Goal: Task Accomplishment & Management: Manage account settings

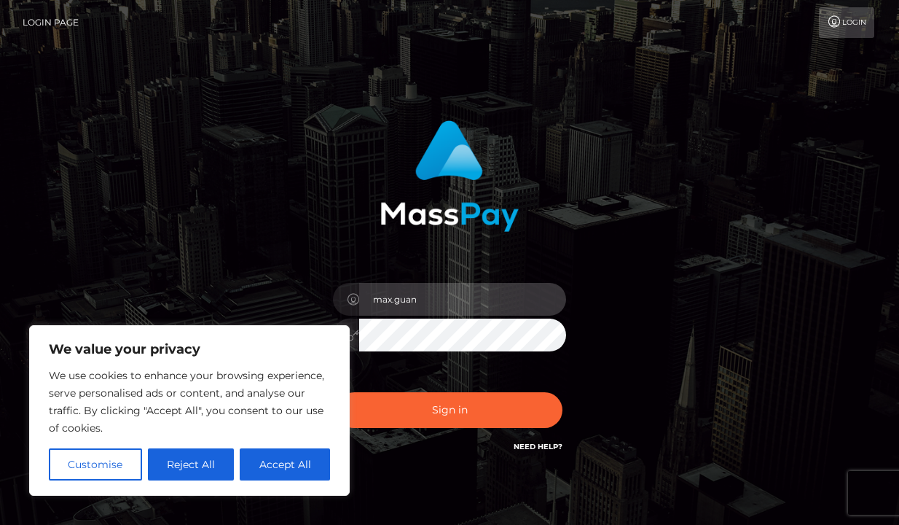
type input "max.guan"
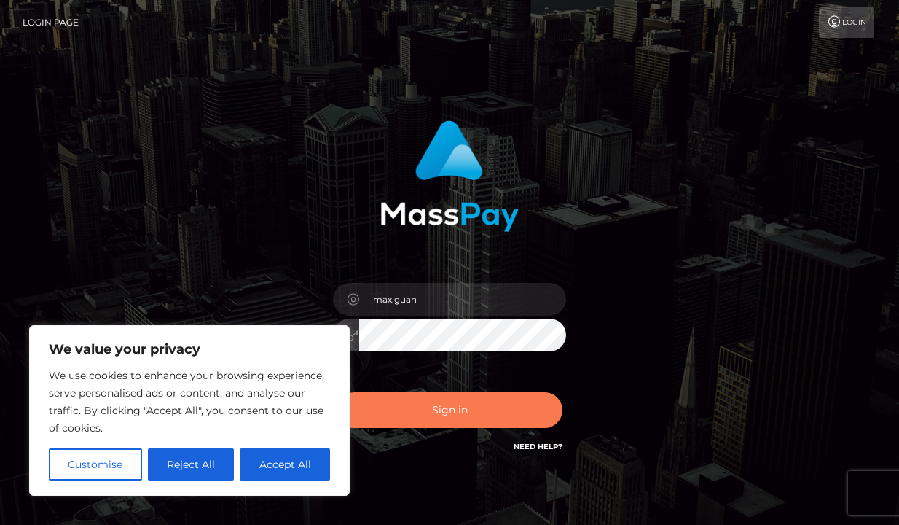
click at [437, 399] on button "Sign in" at bounding box center [450, 410] width 226 height 36
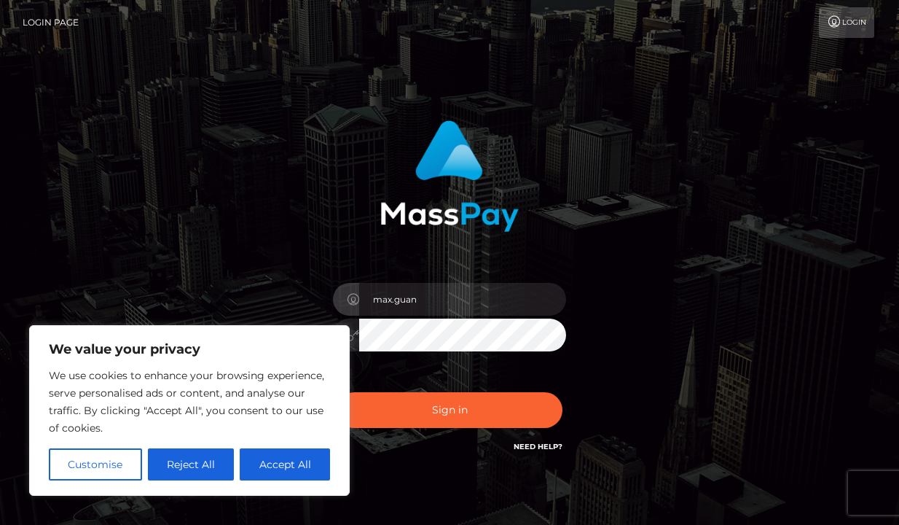
type input "max.guan"
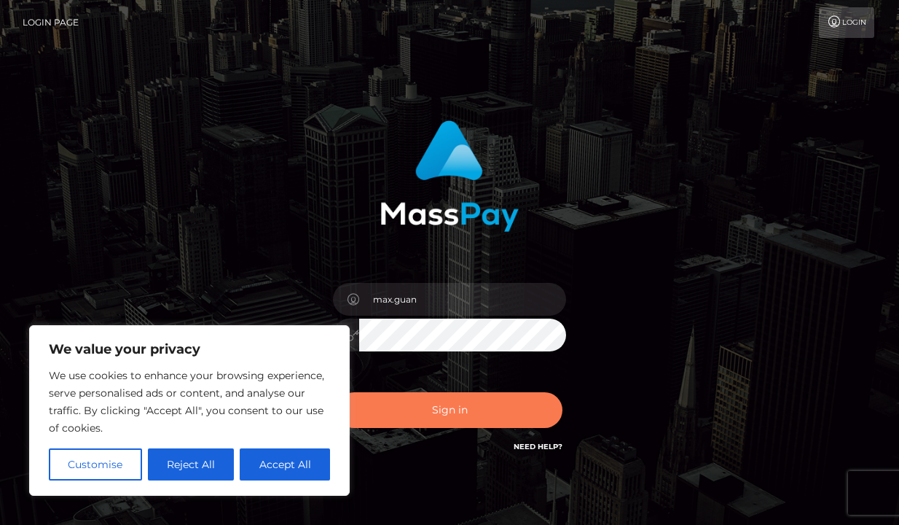
click at [427, 402] on button "Sign in" at bounding box center [450, 410] width 226 height 36
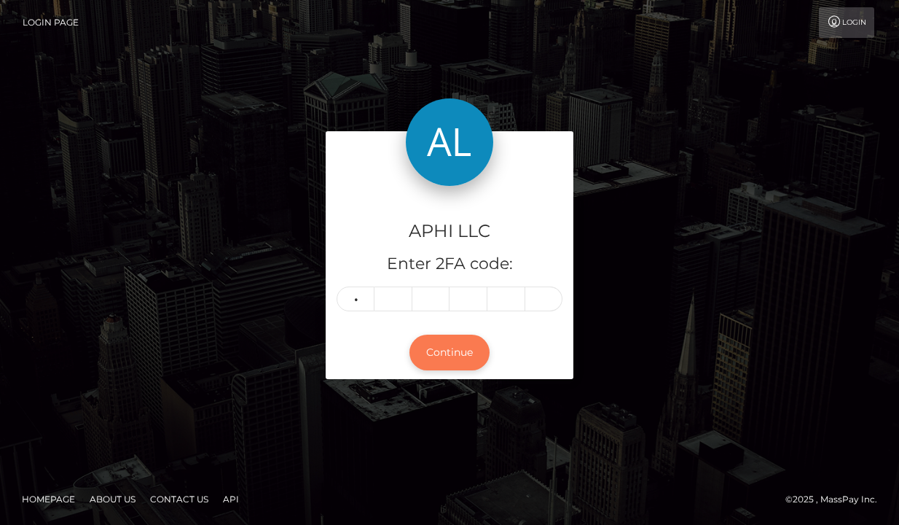
type input "2"
type input "4"
type input "1"
type input "0"
type input "4"
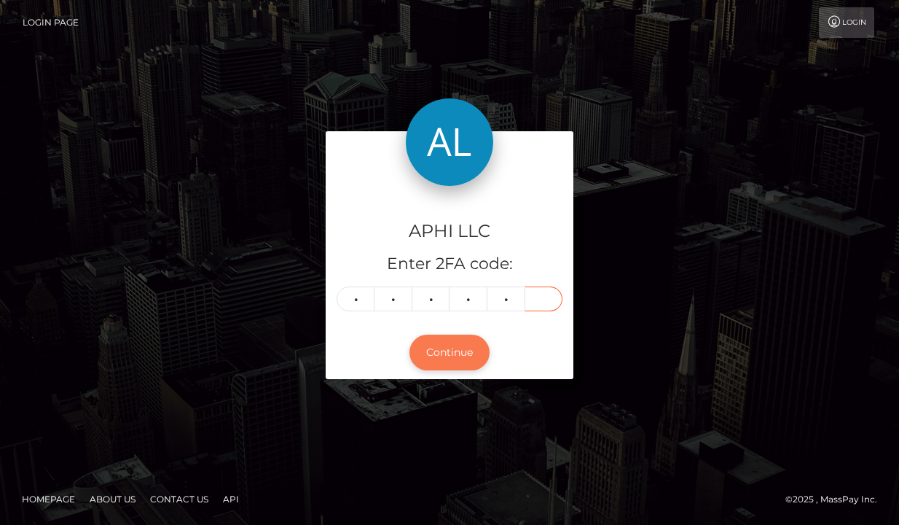
type input "7"
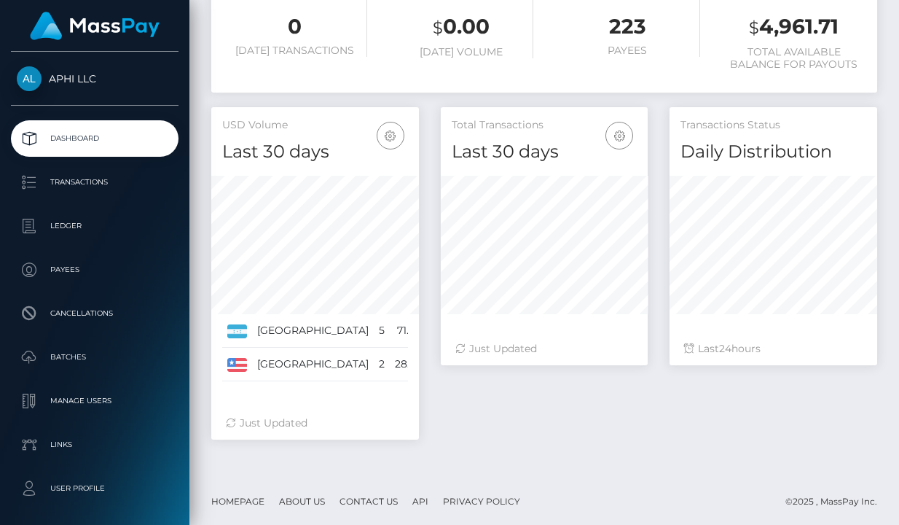
scroll to position [302, 0]
click at [471, 435] on div "Total Transactions Last 30 days Last 30 days Last 60 days Last 90 days 24" at bounding box center [659, 281] width 458 height 347
